Goal: Task Accomplishment & Management: Manage account settings

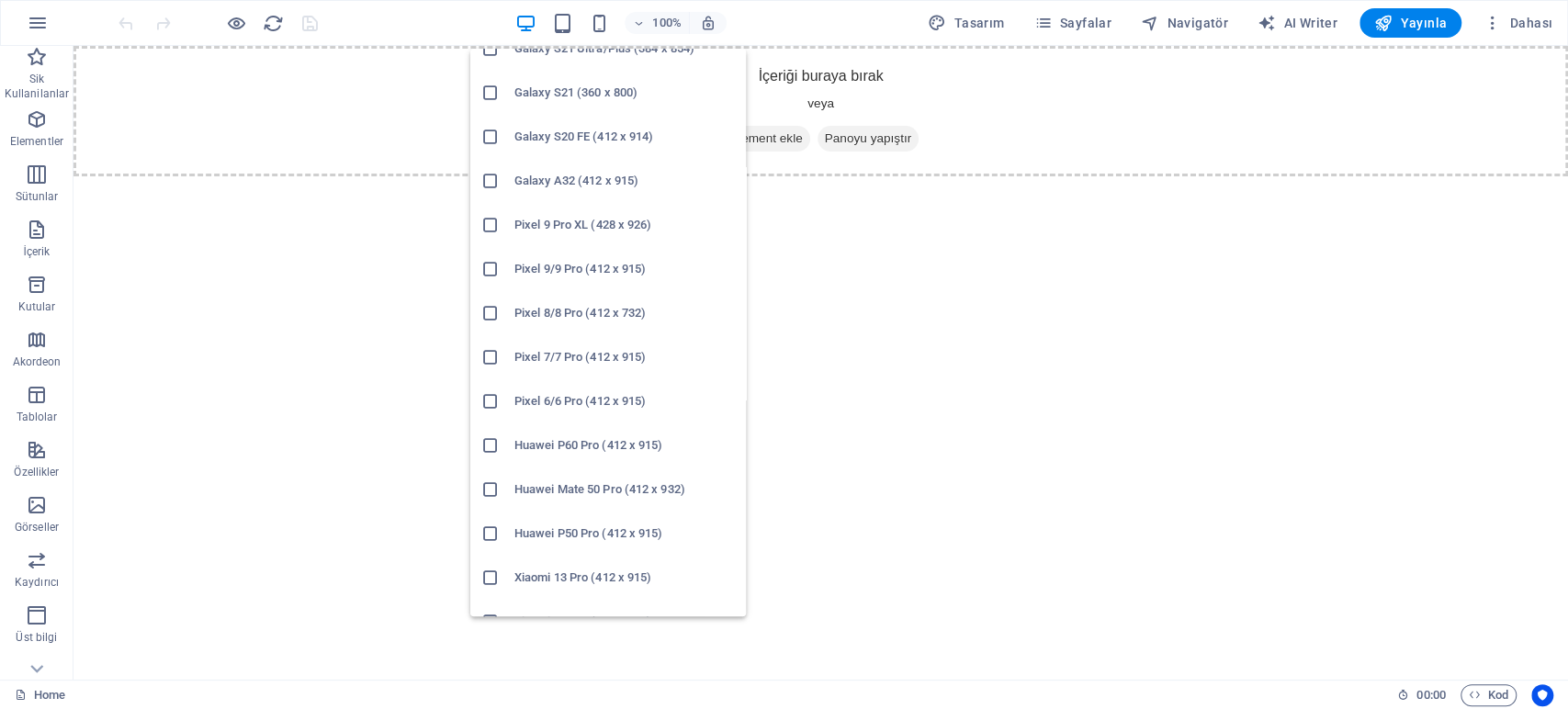
scroll to position [887, 0]
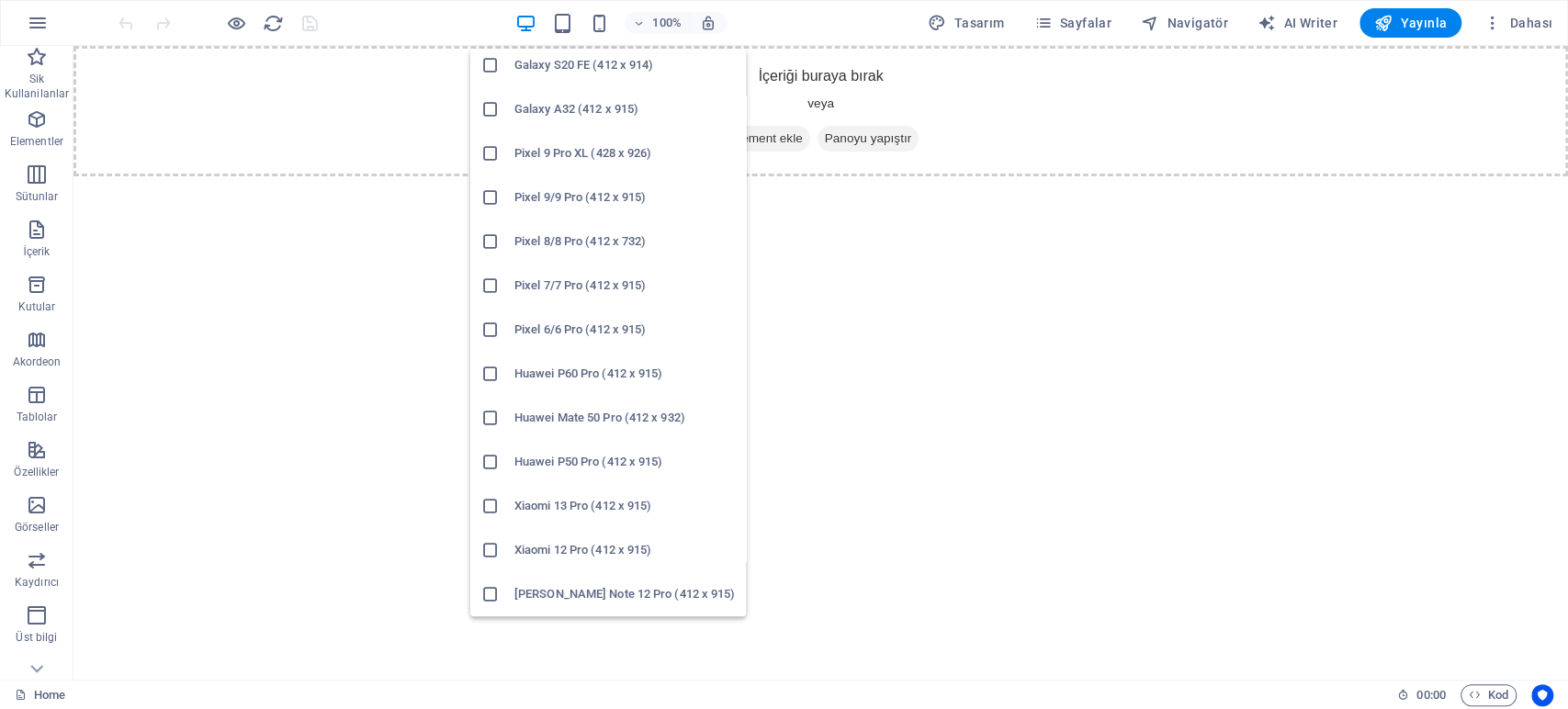
click at [570, 513] on h6 "Xiaomi 13 Pro (412 x 915)" at bounding box center [624, 506] width 220 height 22
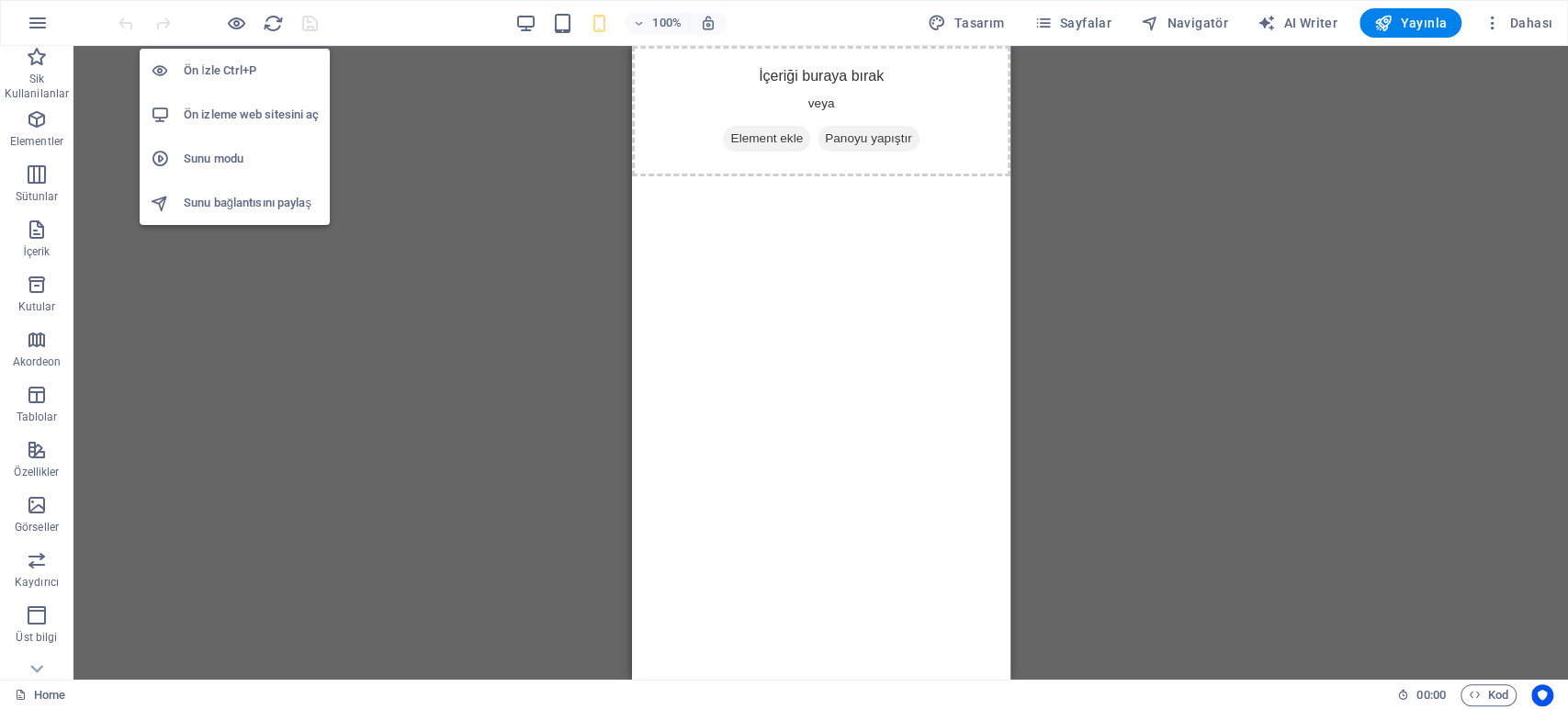
click at [250, 115] on h6 "Ön izleme web sitesini aç" at bounding box center [251, 114] width 135 height 22
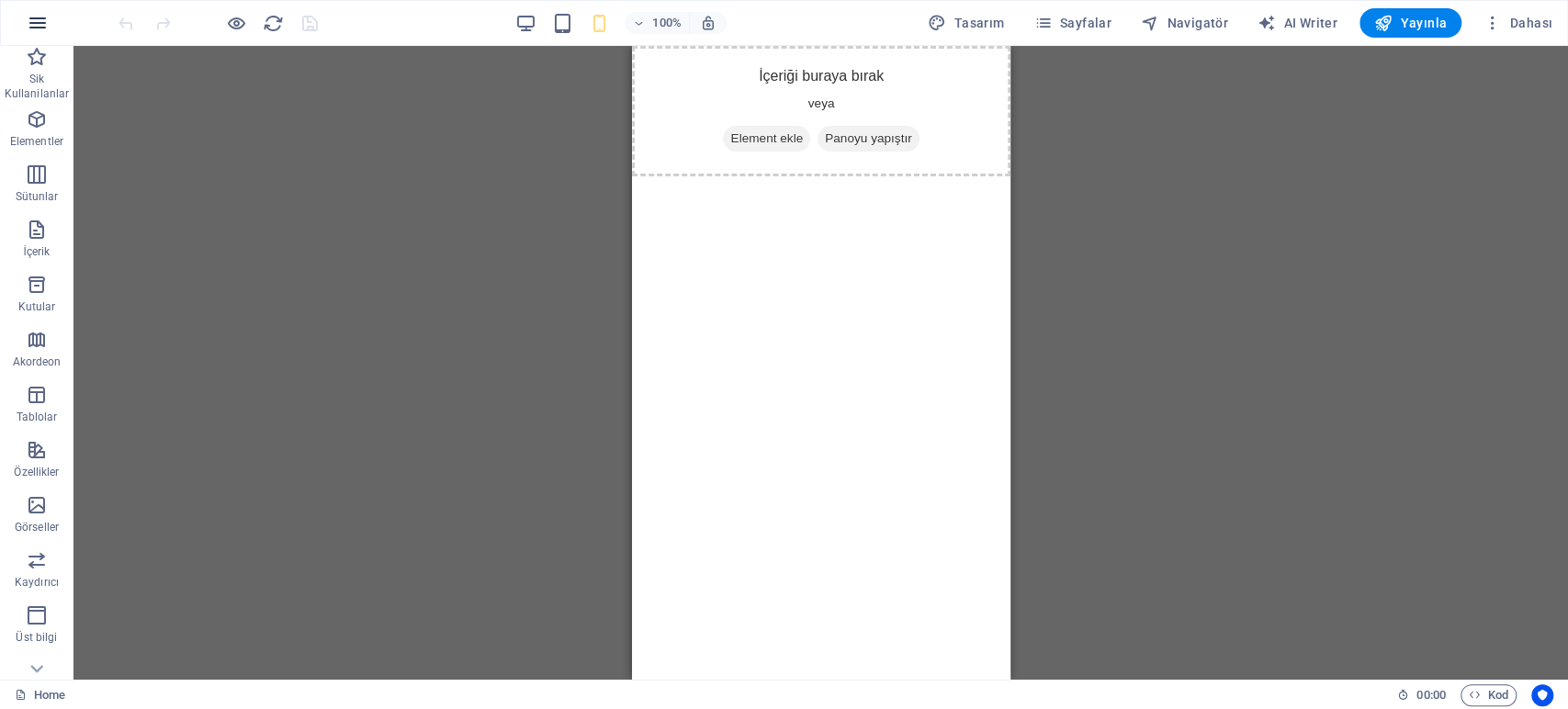
click at [42, 31] on icon "button" at bounding box center [37, 23] width 22 height 22
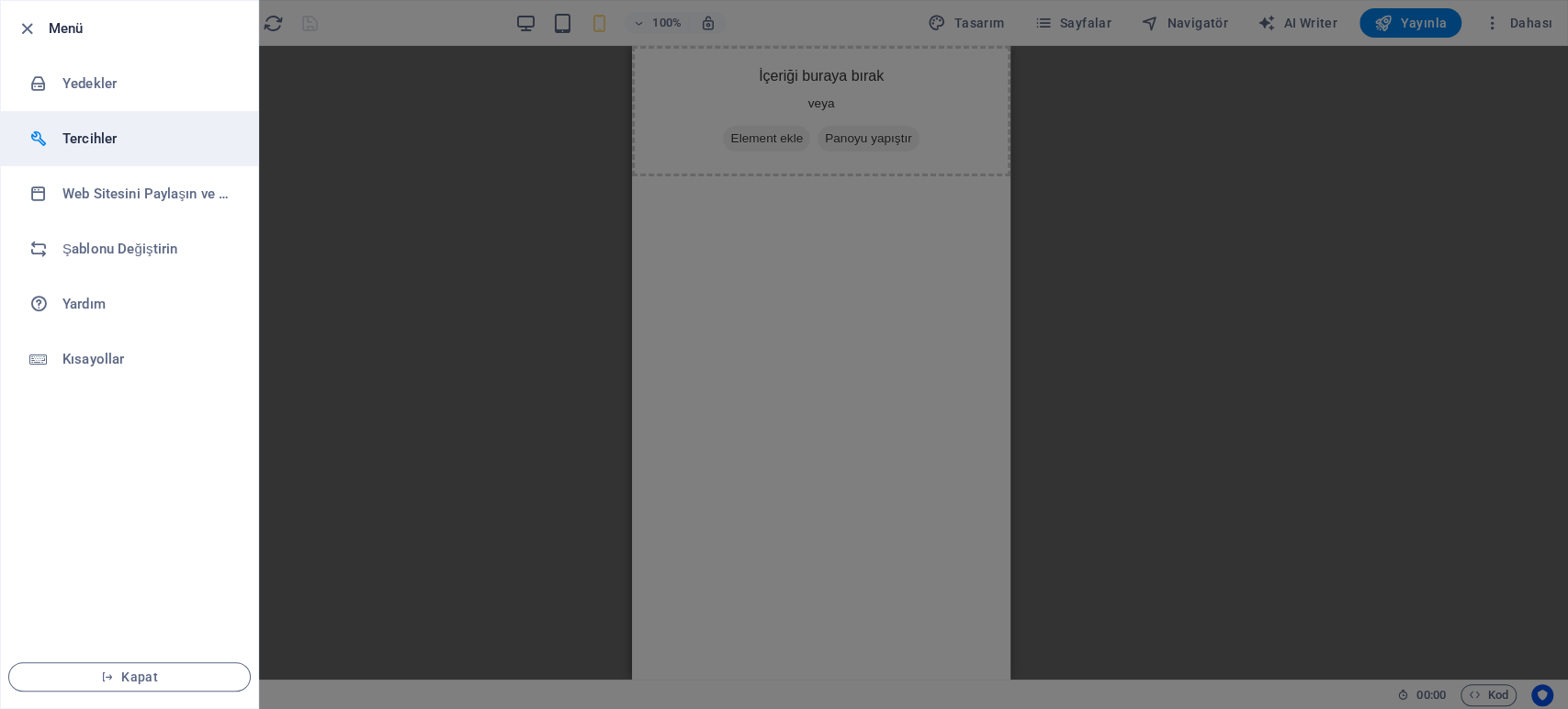
click at [121, 119] on li "Tercihler" at bounding box center [129, 138] width 257 height 56
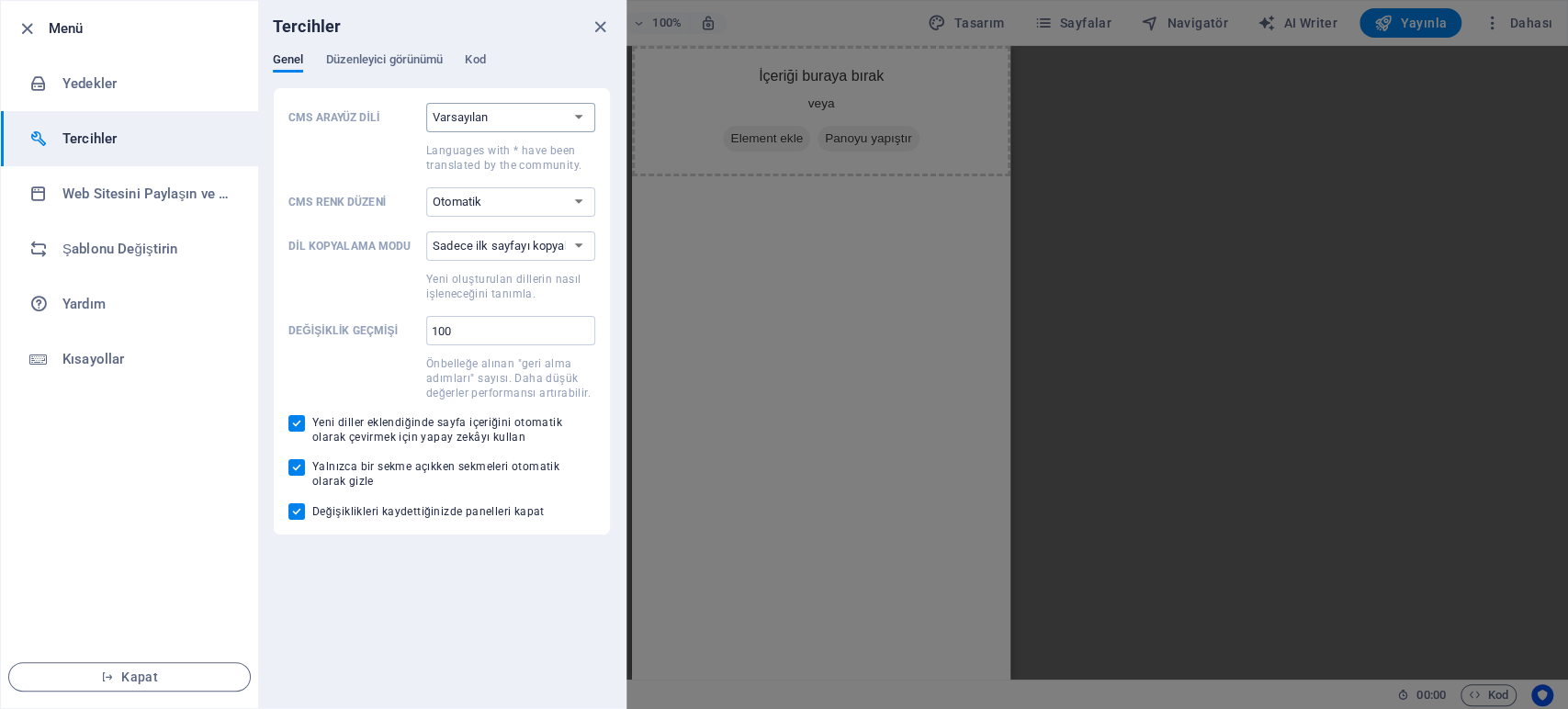
click at [552, 114] on select "Varsayılan Deutsch English Español Suomi* Français Magyar Italiano Nederlands P…" at bounding box center [510, 117] width 169 height 29
select select "tr"
click at [427, 103] on select "Varsayılan Deutsch English Español Suomi* Français Magyar Italiano Nederlands P…" at bounding box center [510, 117] width 169 height 29
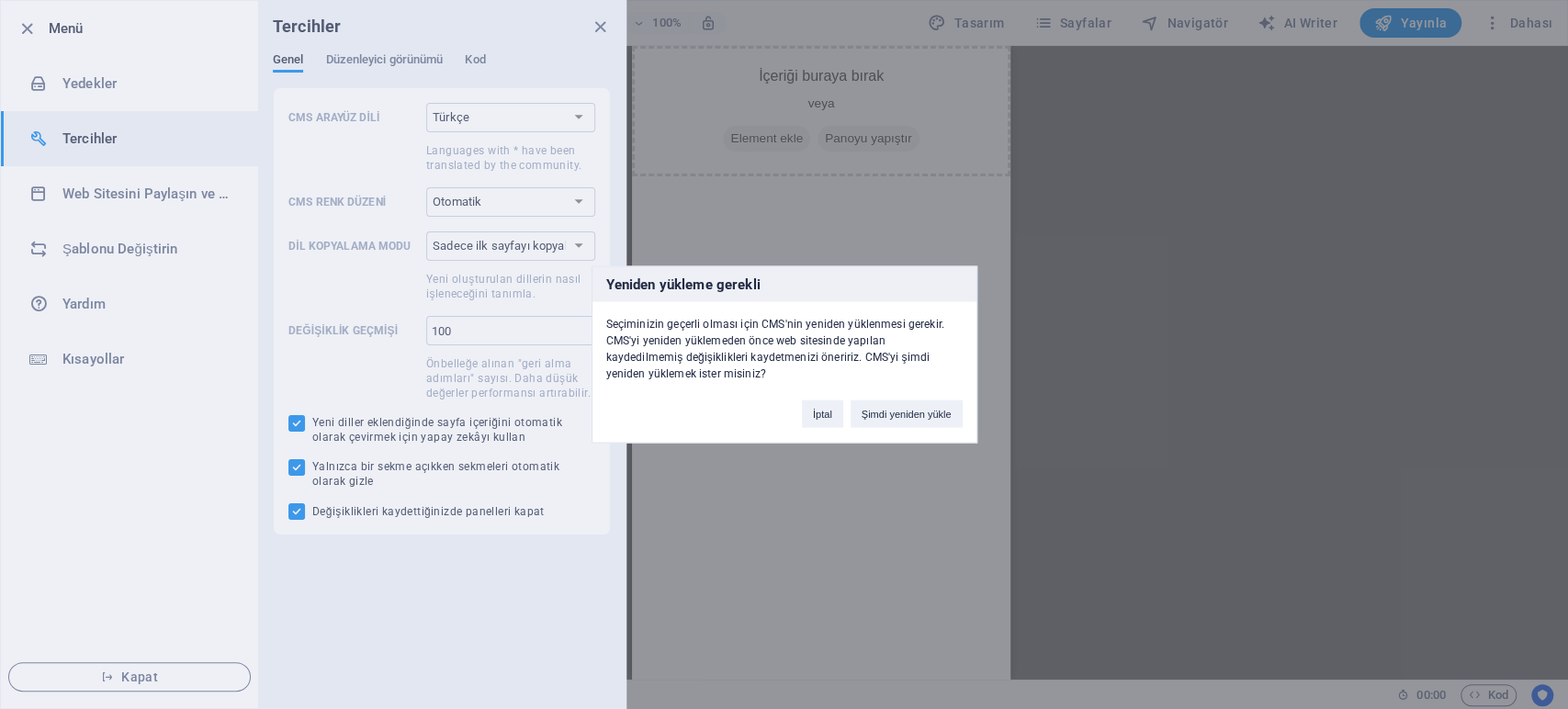
click at [916, 411] on button "Şimdi yeniden yükle" at bounding box center [906, 413] width 112 height 27
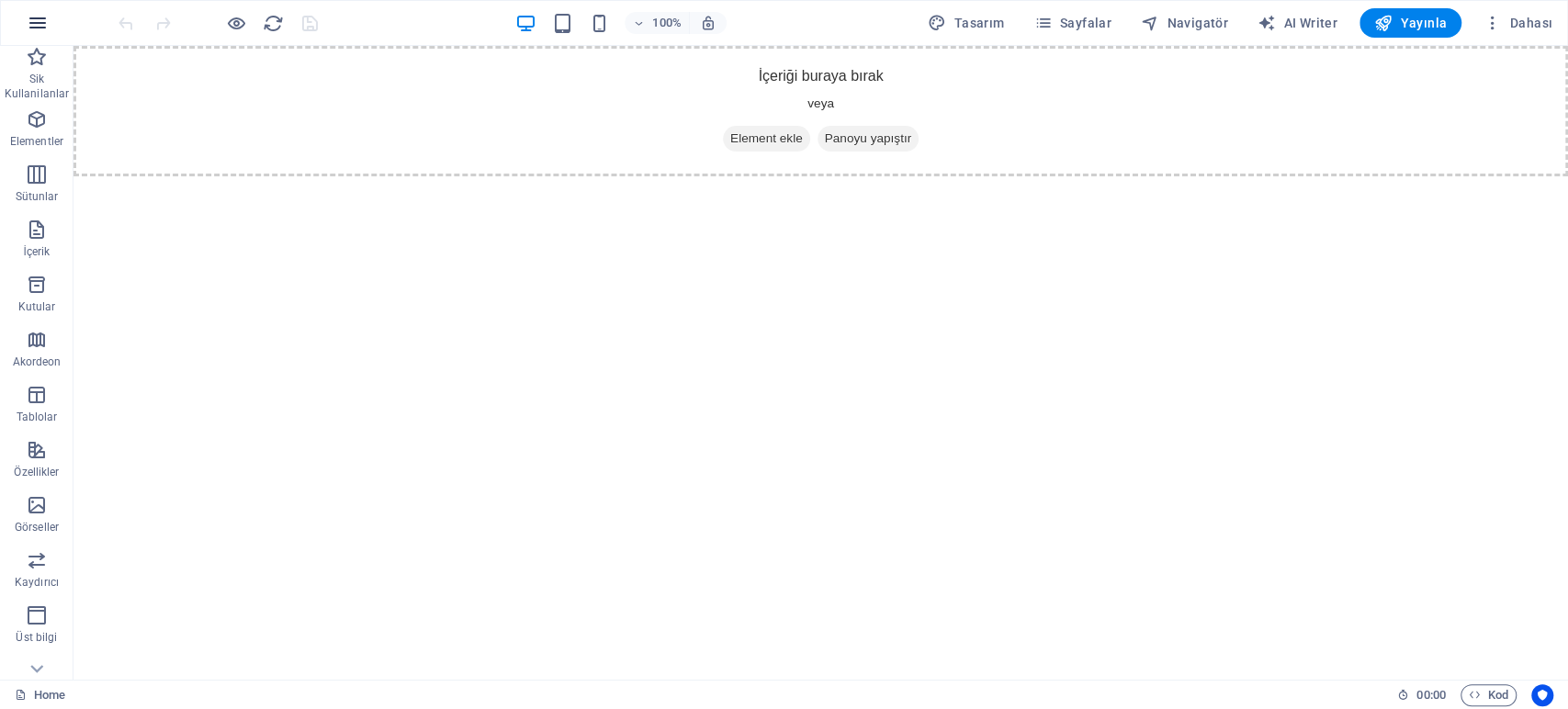
click at [40, 31] on icon "button" at bounding box center [37, 23] width 22 height 22
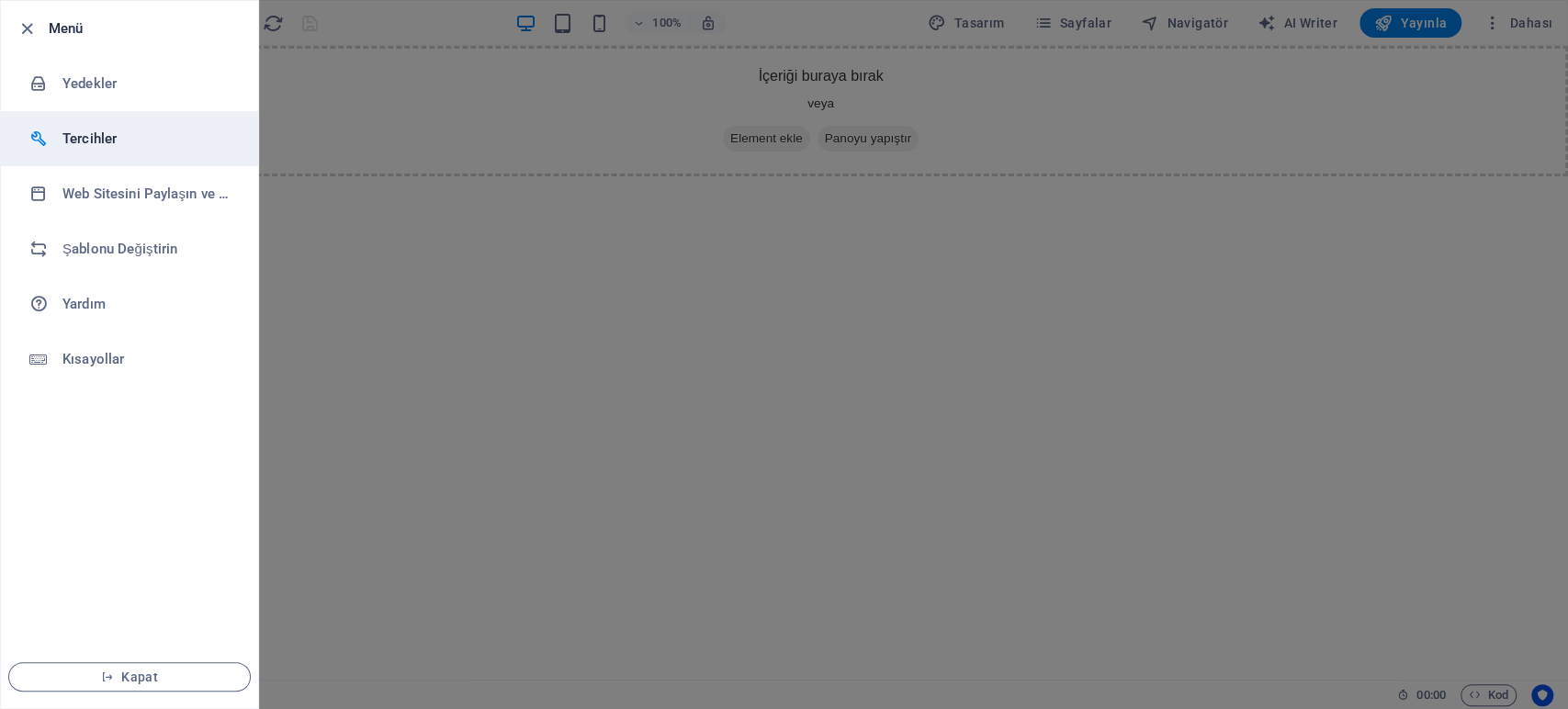
click at [93, 129] on h6 "Tercihler" at bounding box center [147, 138] width 170 height 22
select select "tr"
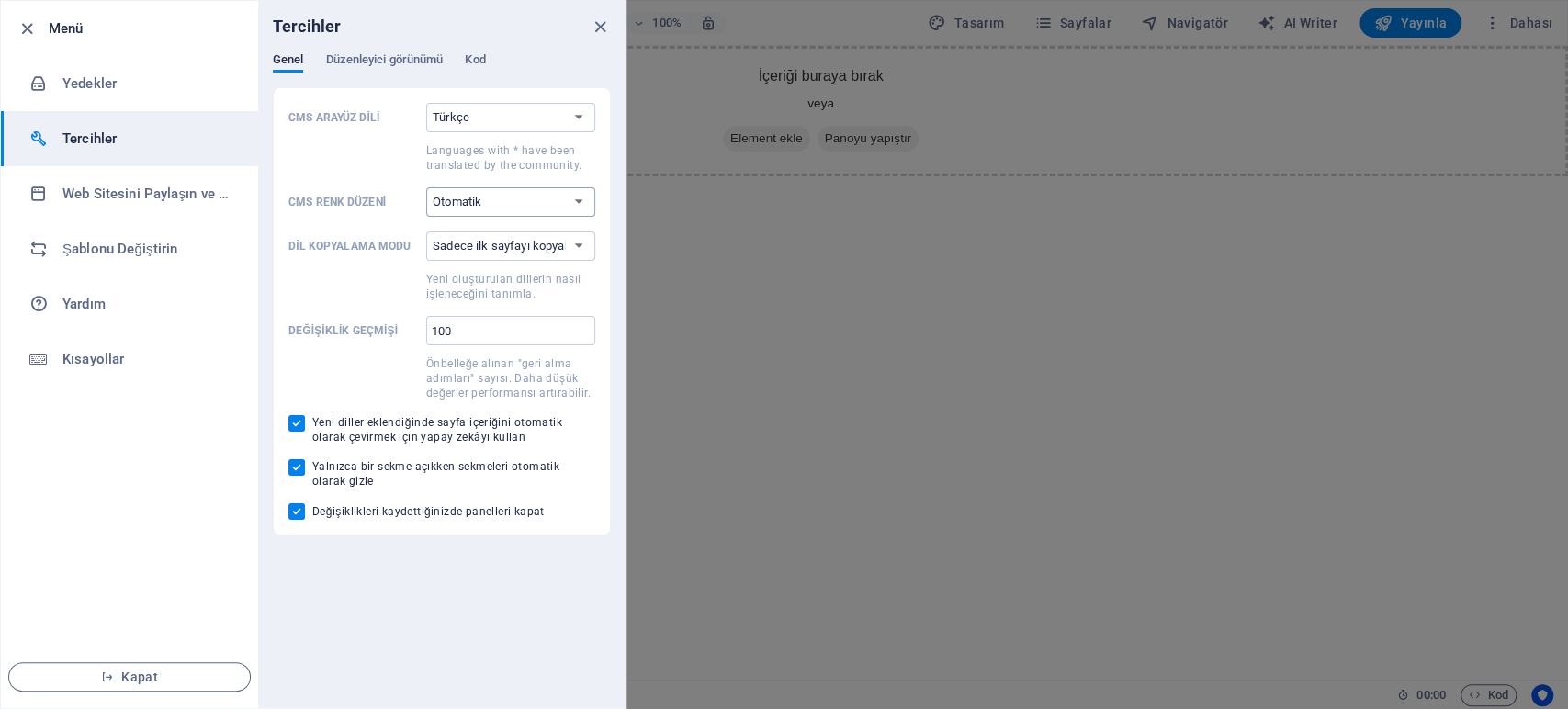
click at [510, 204] on select "Otomatik Koyu Açık" at bounding box center [510, 201] width 169 height 29
click at [470, 243] on select "Sadece ilk sayfayı kopyala Tüm sayfaları kopyala" at bounding box center [510, 246] width 169 height 29
click at [374, 56] on span "Düzenleyici görünümü" at bounding box center [383, 61] width 118 height 25
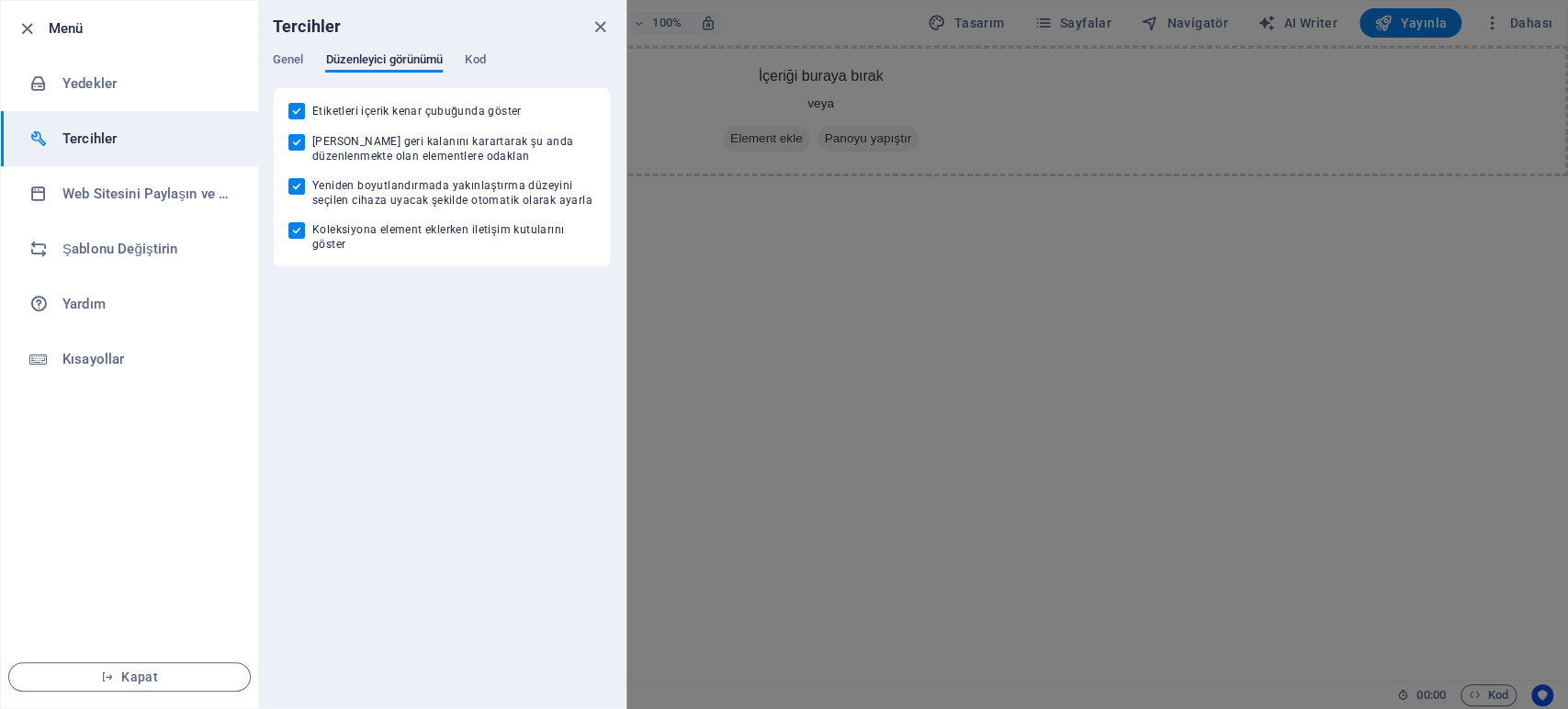
click at [493, 43] on div "Tercihler" at bounding box center [442, 26] width 367 height 52
click at [472, 49] on div "Tercihler" at bounding box center [442, 26] width 367 height 52
click at [472, 50] on div "Tercihler" at bounding box center [442, 26] width 367 height 52
click at [483, 63] on span "Kod" at bounding box center [474, 61] width 20 height 25
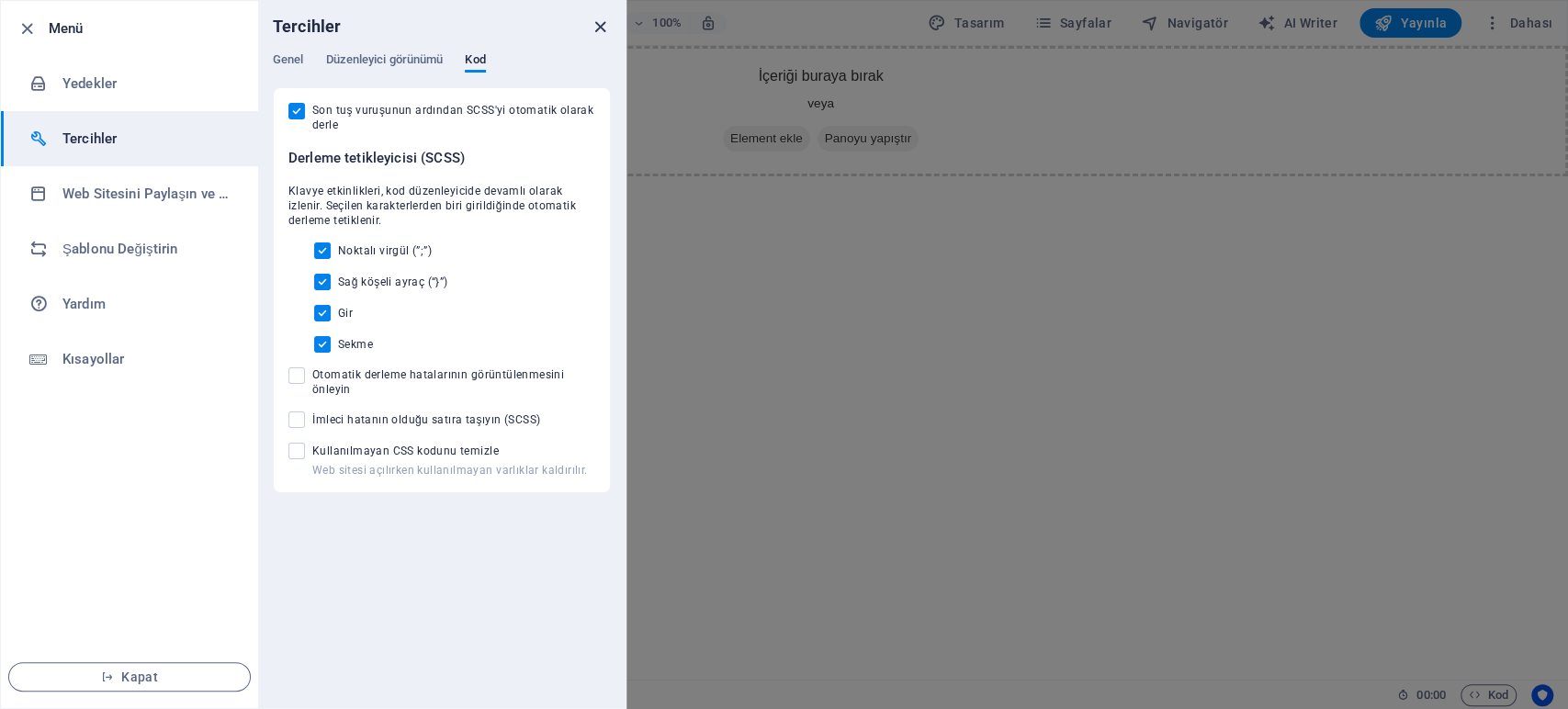
click at [603, 17] on icon "close" at bounding box center [600, 27] width 21 height 21
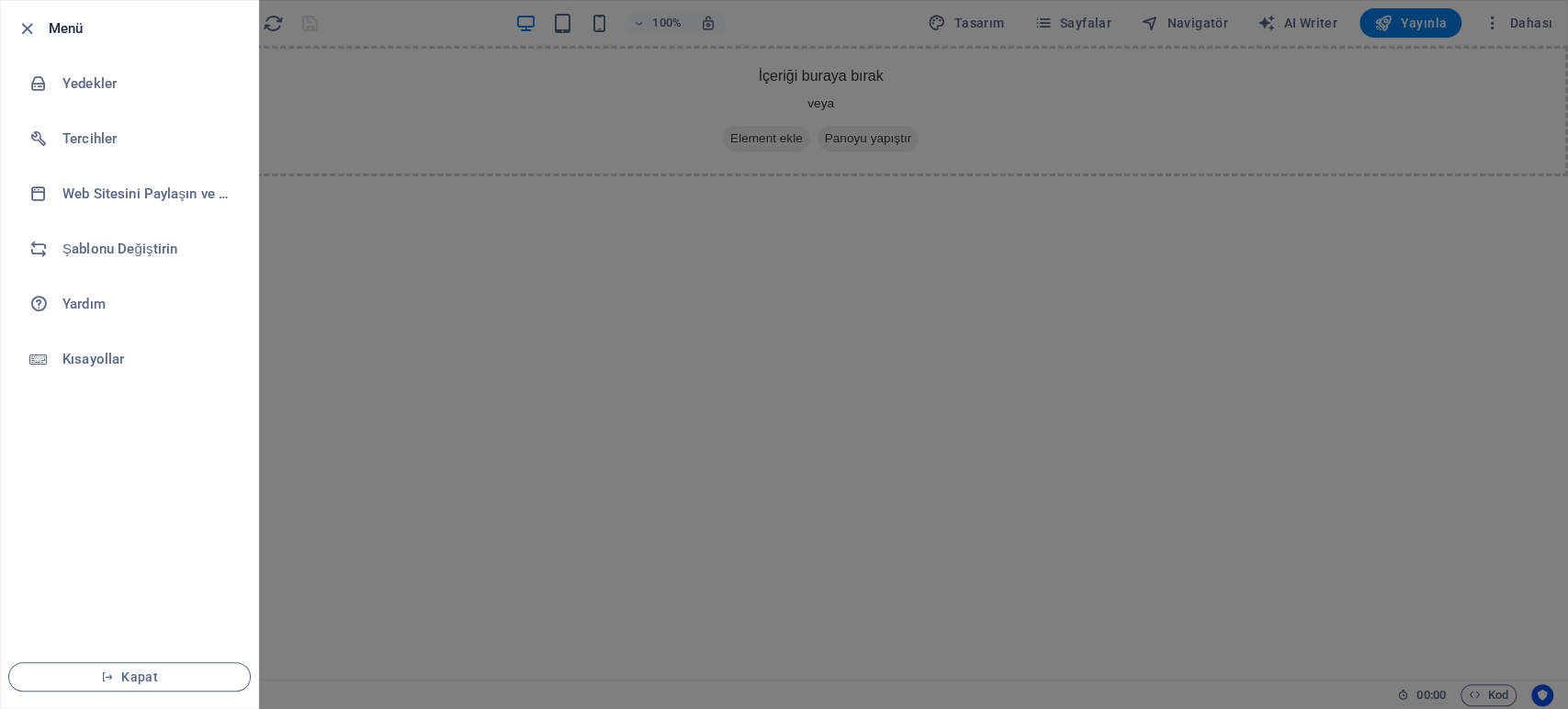
click at [60, 29] on h6 "Menü" at bounding box center [146, 28] width 195 height 22
click at [32, 27] on icon "button" at bounding box center [27, 29] width 21 height 21
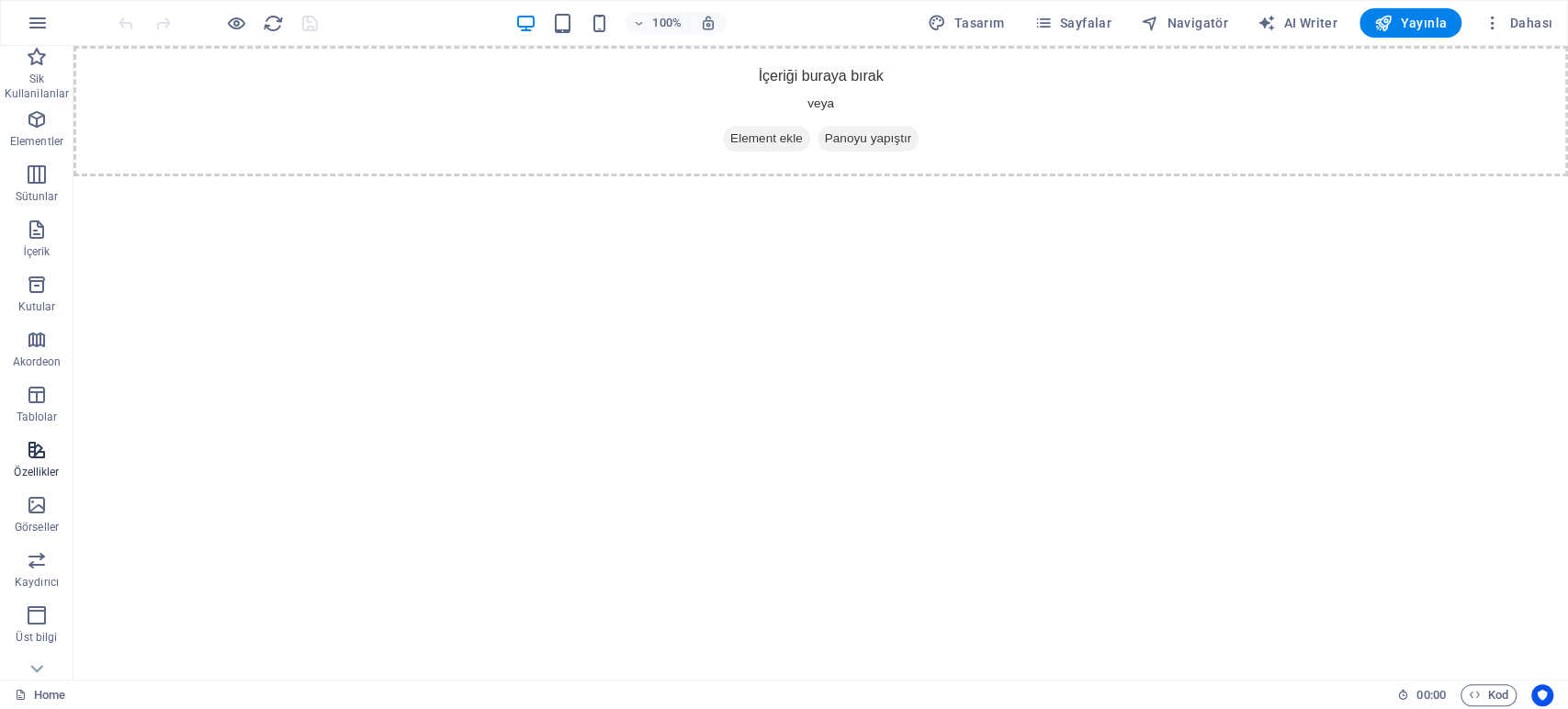
click at [28, 455] on icon "button" at bounding box center [36, 449] width 22 height 22
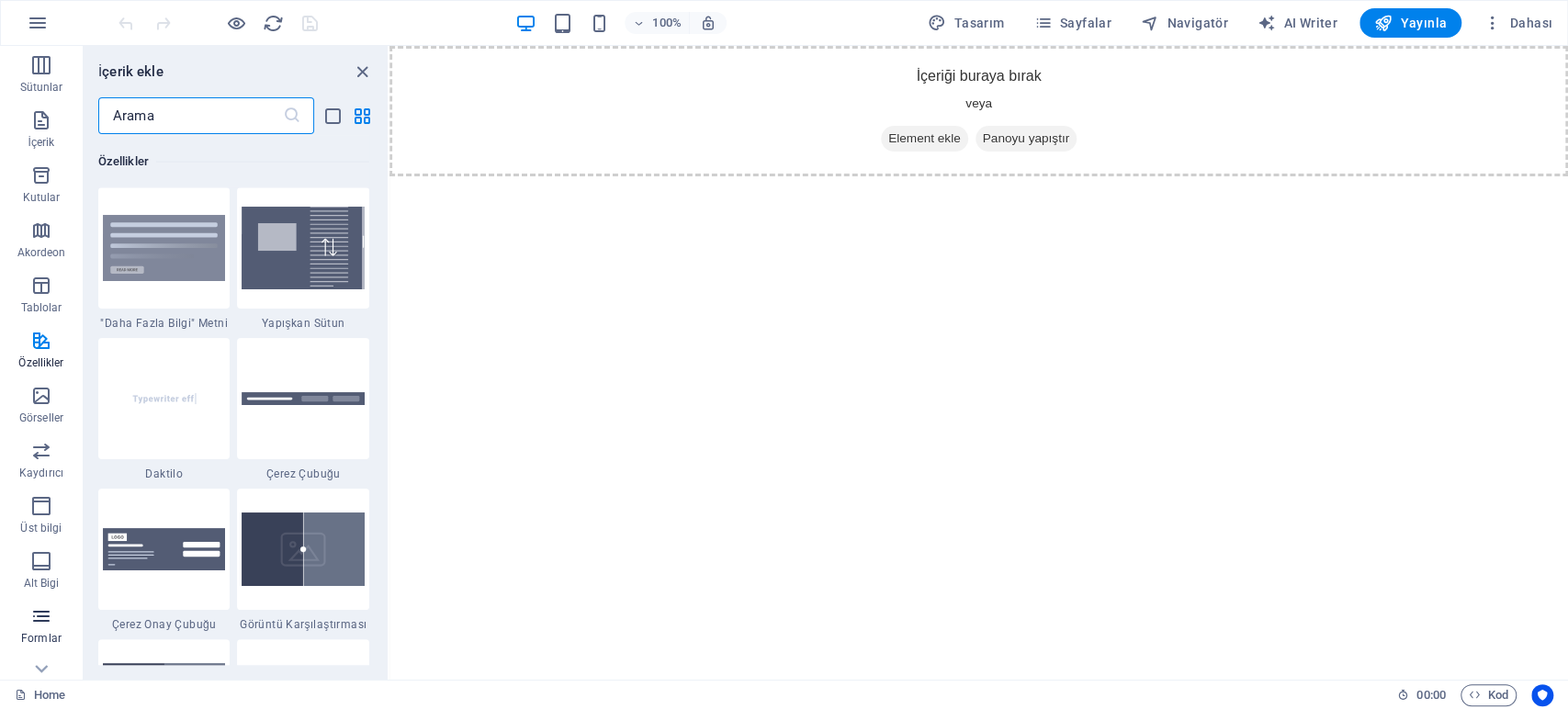
scroll to position [192, 0]
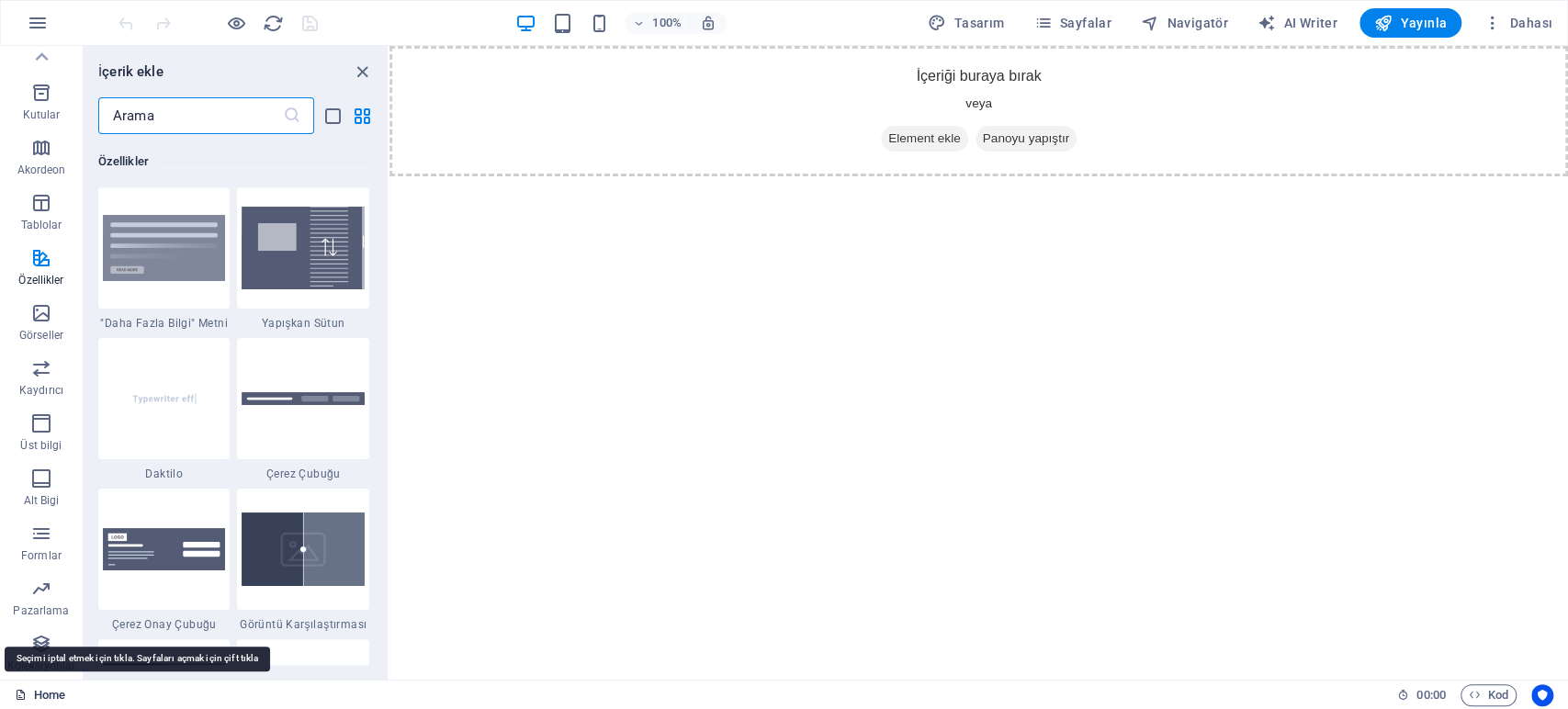
click at [46, 693] on link "Home" at bounding box center [40, 695] width 51 height 22
click at [17, 696] on icon at bounding box center [21, 694] width 12 height 12
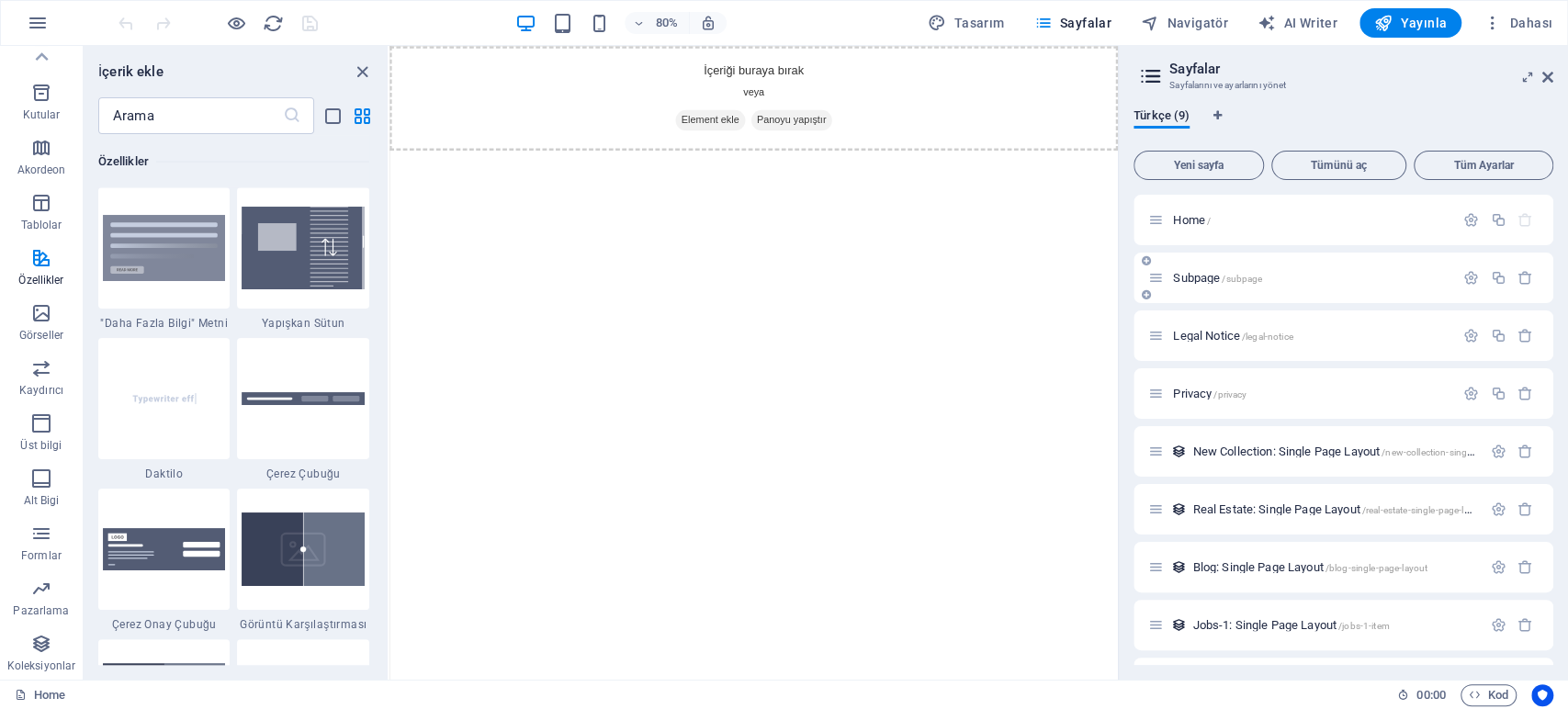
click at [1317, 256] on div "Subpage /subpage" at bounding box center [1343, 278] width 420 height 51
click at [1310, 273] on p "Subpage /subpage" at bounding box center [1310, 278] width 276 height 12
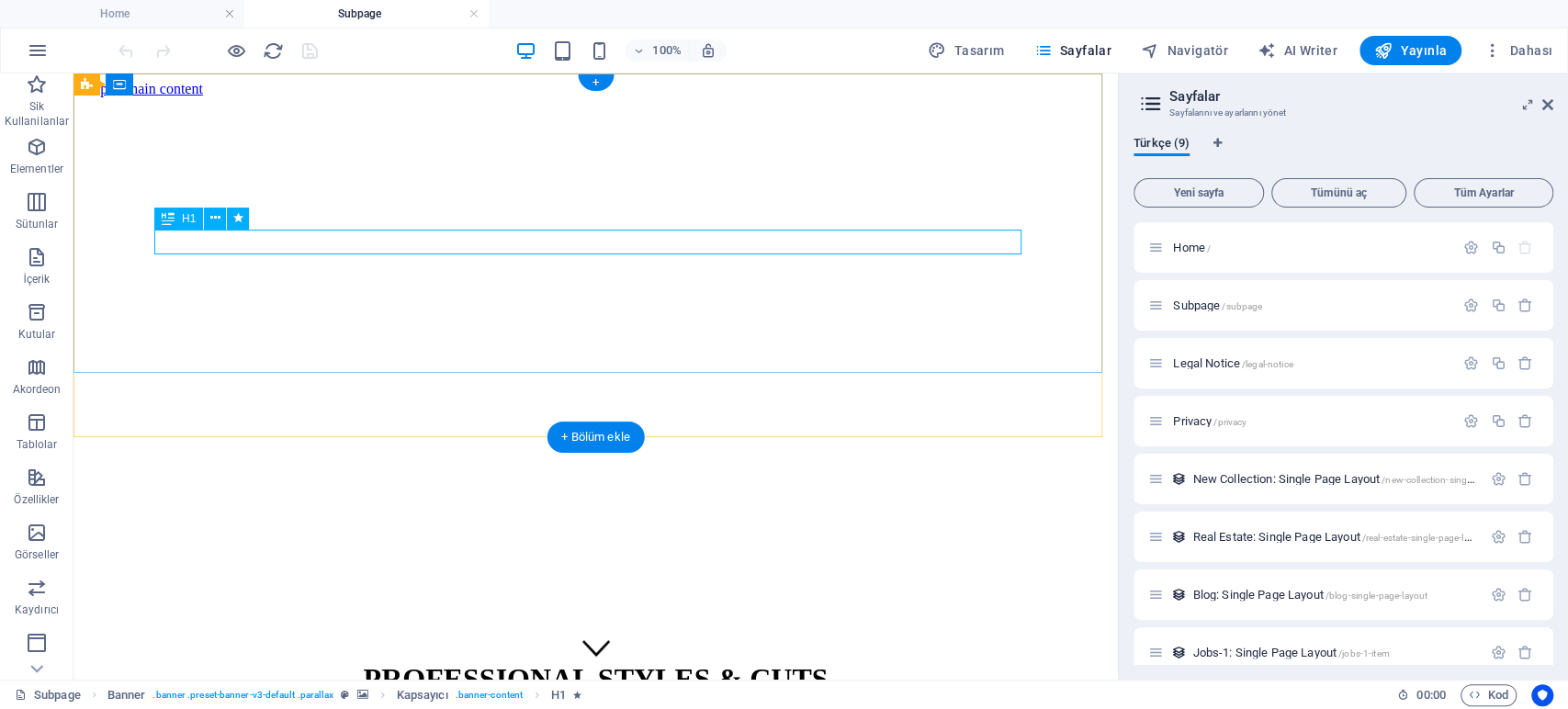
scroll to position [107, 0]
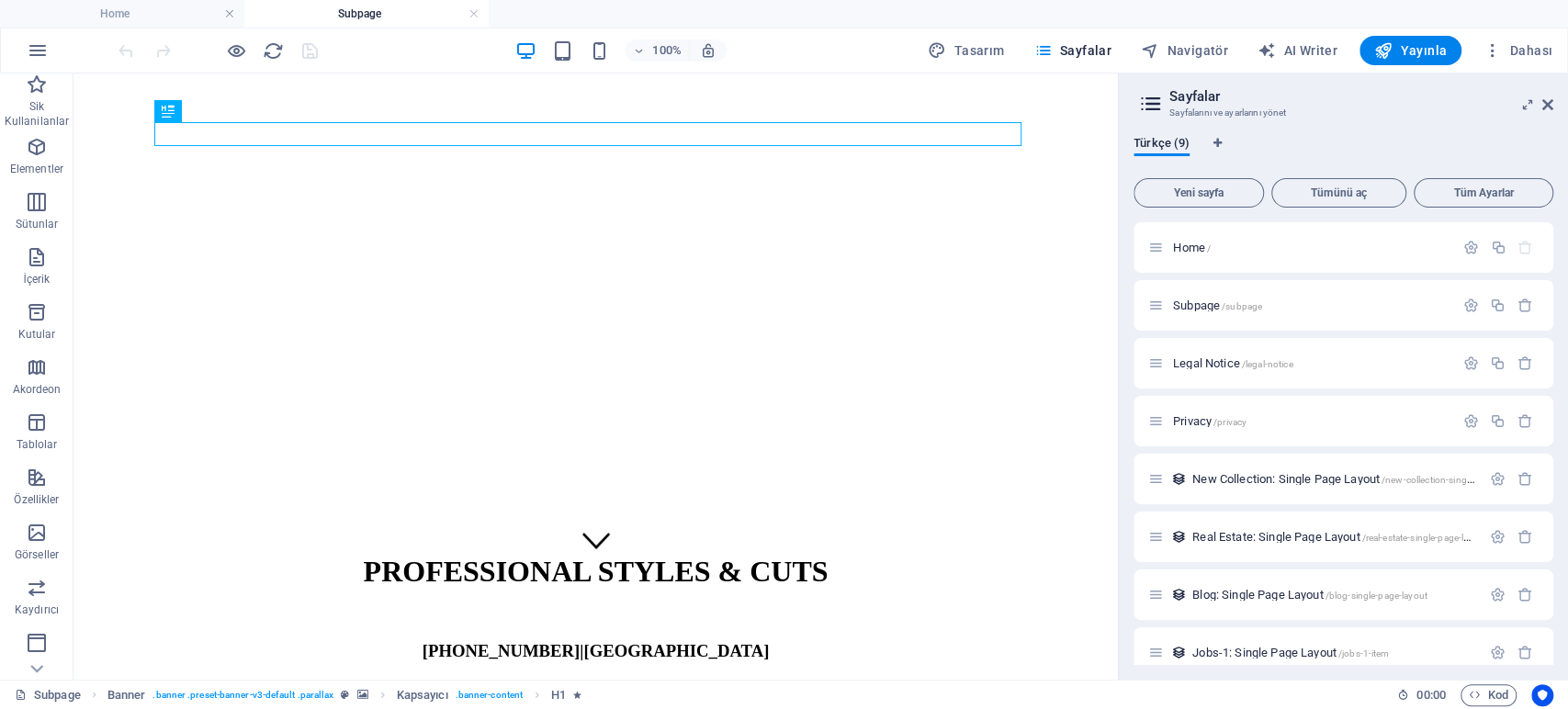
click at [482, 15] on h4 "Subpage" at bounding box center [365, 13] width 244 height 20
click at [471, 10] on link at bounding box center [474, 14] width 11 height 18
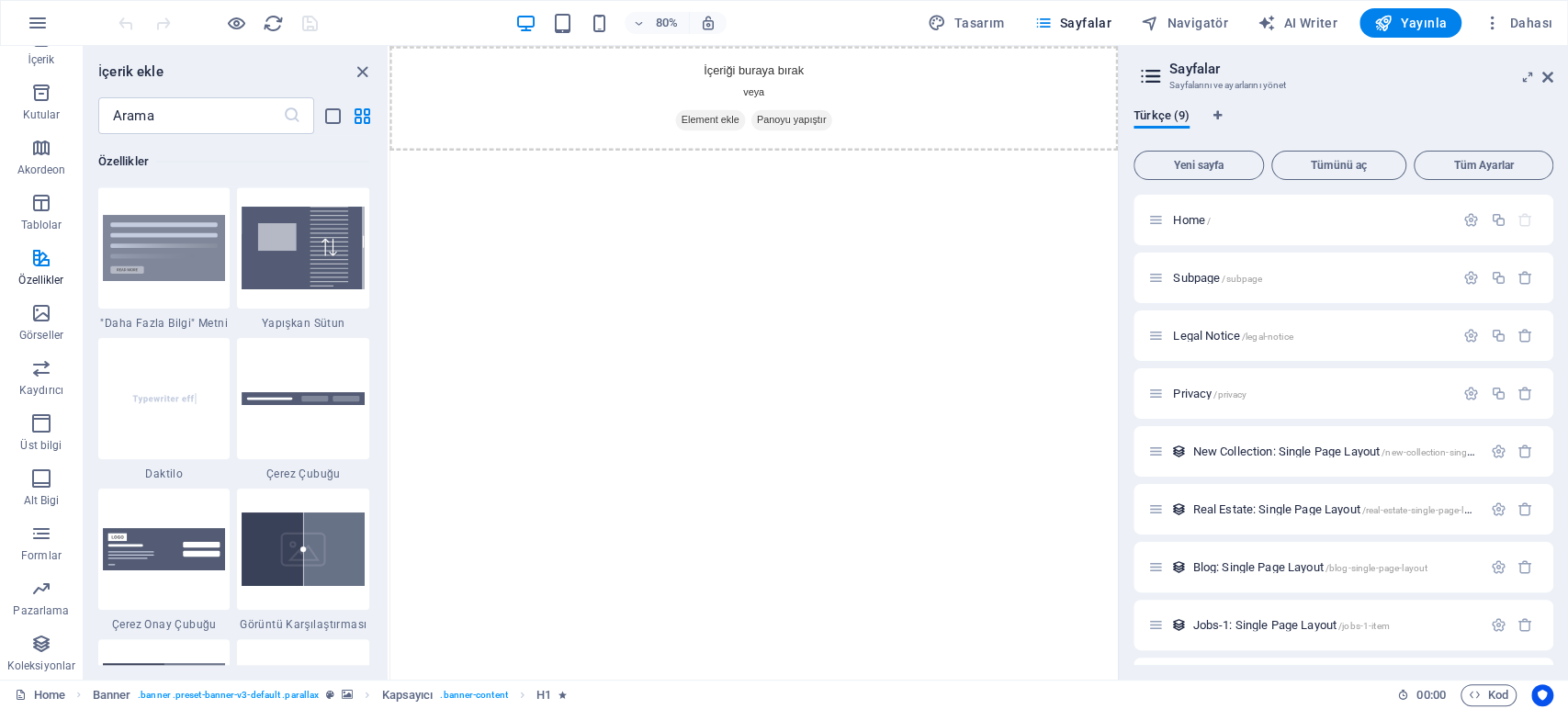
click at [471, 9] on div "80% Tasarım [PERSON_NAME] AI Writer Yayınla Dahası" at bounding box center [837, 23] width 1445 height 29
